Goal: Task Accomplishment & Management: Manage account settings

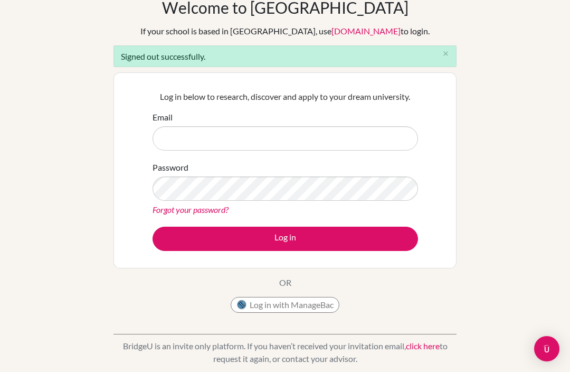
scroll to position [42, 0]
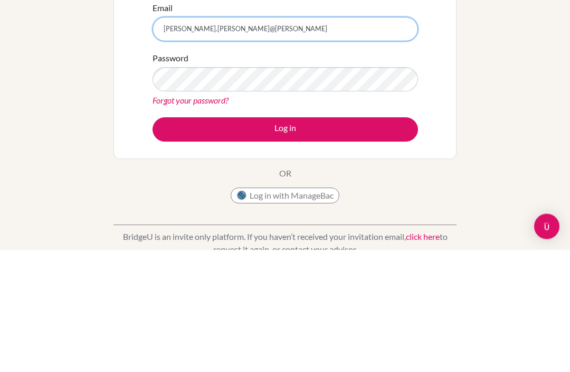
click at [262, 139] on input "[PERSON_NAME].[PERSON_NAME]@[PERSON_NAME]" at bounding box center [286, 151] width 266 height 24
type input "[PERSON_NAME][EMAIL_ADDRESS][PERSON_NAME][DOMAIN_NAME]"
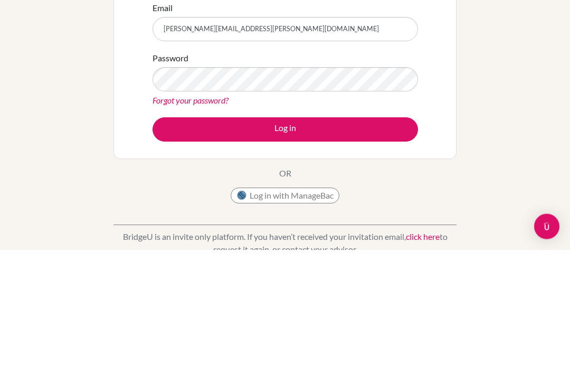
click at [309, 240] on button "Log in" at bounding box center [286, 252] width 266 height 24
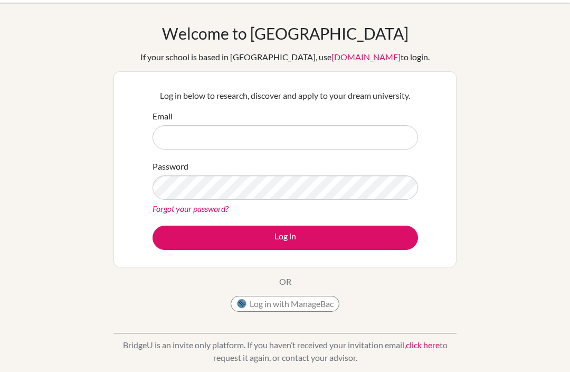
scroll to position [30, 0]
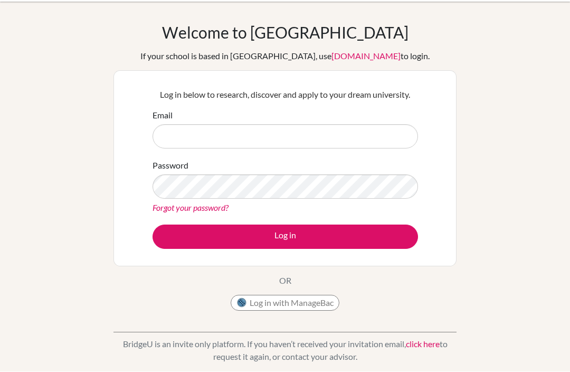
click at [387, 143] on input "Email" at bounding box center [286, 137] width 266 height 24
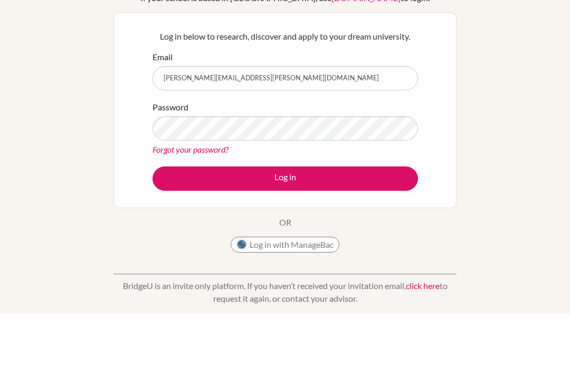
type input "[PERSON_NAME][EMAIL_ADDRESS][PERSON_NAME][DOMAIN_NAME]"
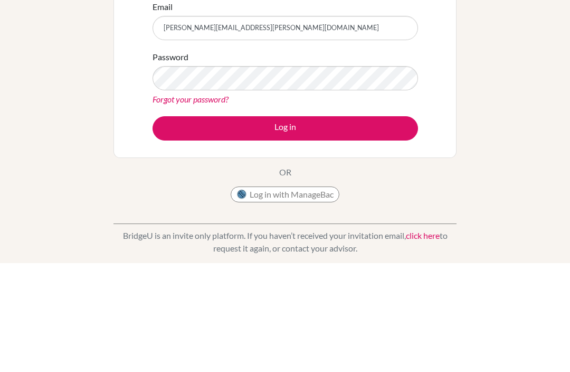
click at [349, 225] on button "Log in" at bounding box center [286, 237] width 266 height 24
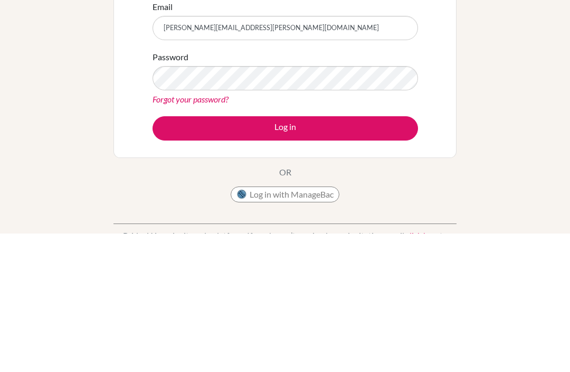
click at [389, 255] on button "Log in" at bounding box center [286, 267] width 266 height 24
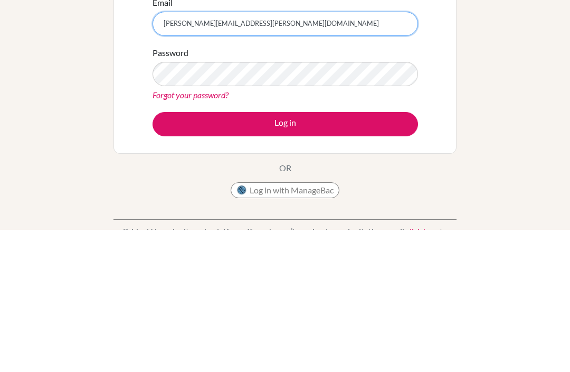
scroll to position [17, 0]
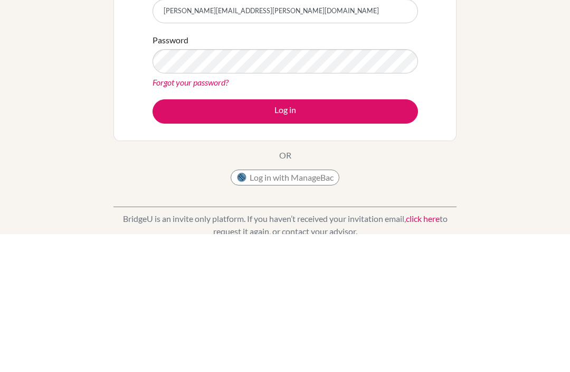
click at [259, 238] on button "Log in" at bounding box center [286, 250] width 266 height 24
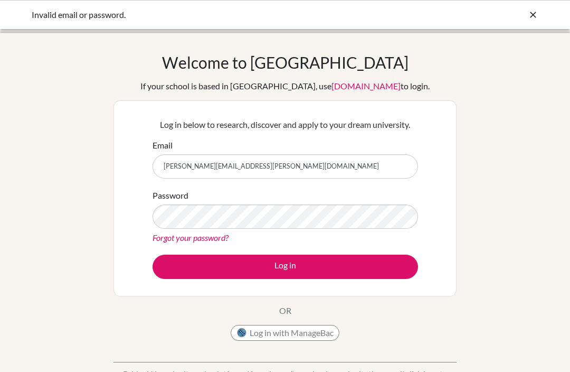
click at [531, 10] on icon at bounding box center [533, 15] width 11 height 11
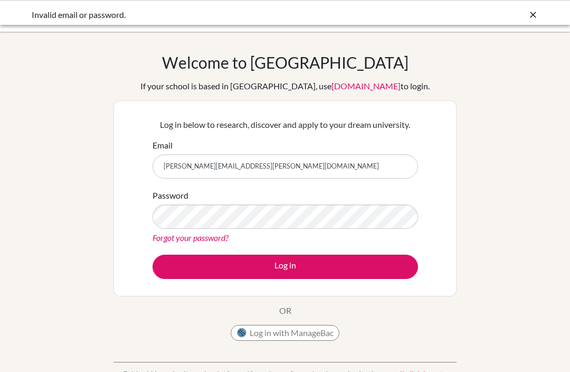
click at [531, 9] on div at bounding box center [533, 14] width 11 height 13
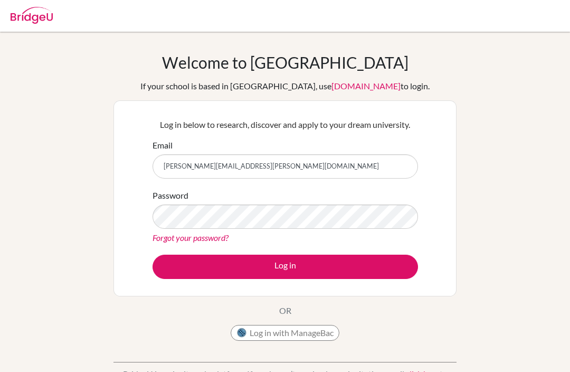
click at [174, 238] on link "Forgot your password?" at bounding box center [191, 237] width 76 height 10
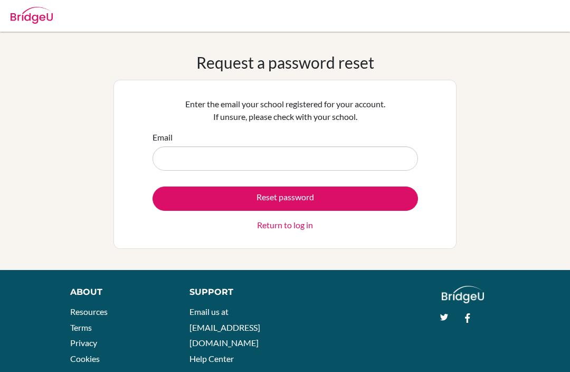
click at [370, 153] on input "Email" at bounding box center [286, 158] width 266 height 24
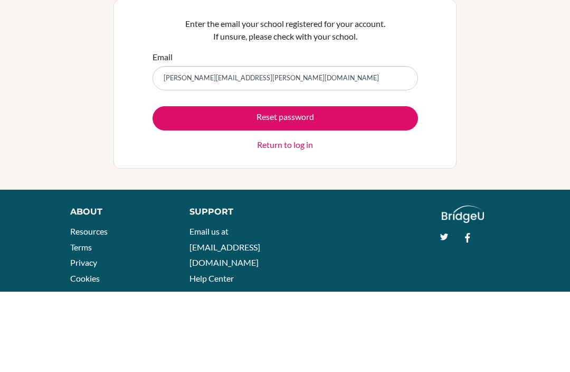
type input "helena.rodriguez@delcamposchool.org"
click at [389, 186] on button "Reset password" at bounding box center [286, 198] width 266 height 24
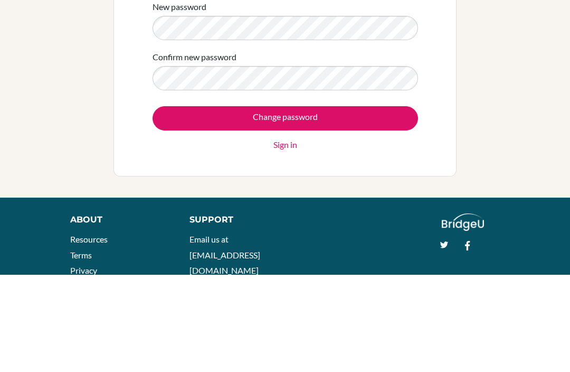
click at [285, 203] on input "Change password" at bounding box center [286, 215] width 266 height 24
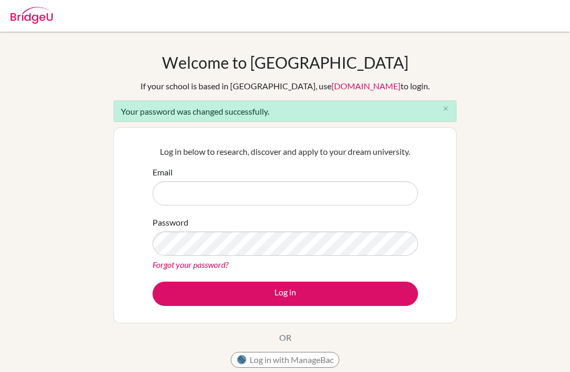
click at [360, 191] on input "Email" at bounding box center [286, 193] width 266 height 24
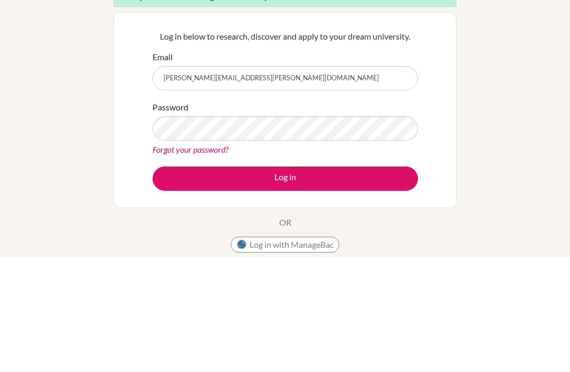
type input "[PERSON_NAME][EMAIL_ADDRESS][PERSON_NAME][DOMAIN_NAME]"
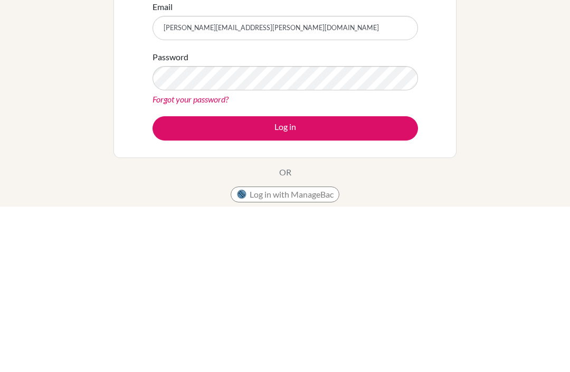
click at [261, 281] on button "Log in" at bounding box center [286, 293] width 266 height 24
